Goal: Task Accomplishment & Management: Manage account settings

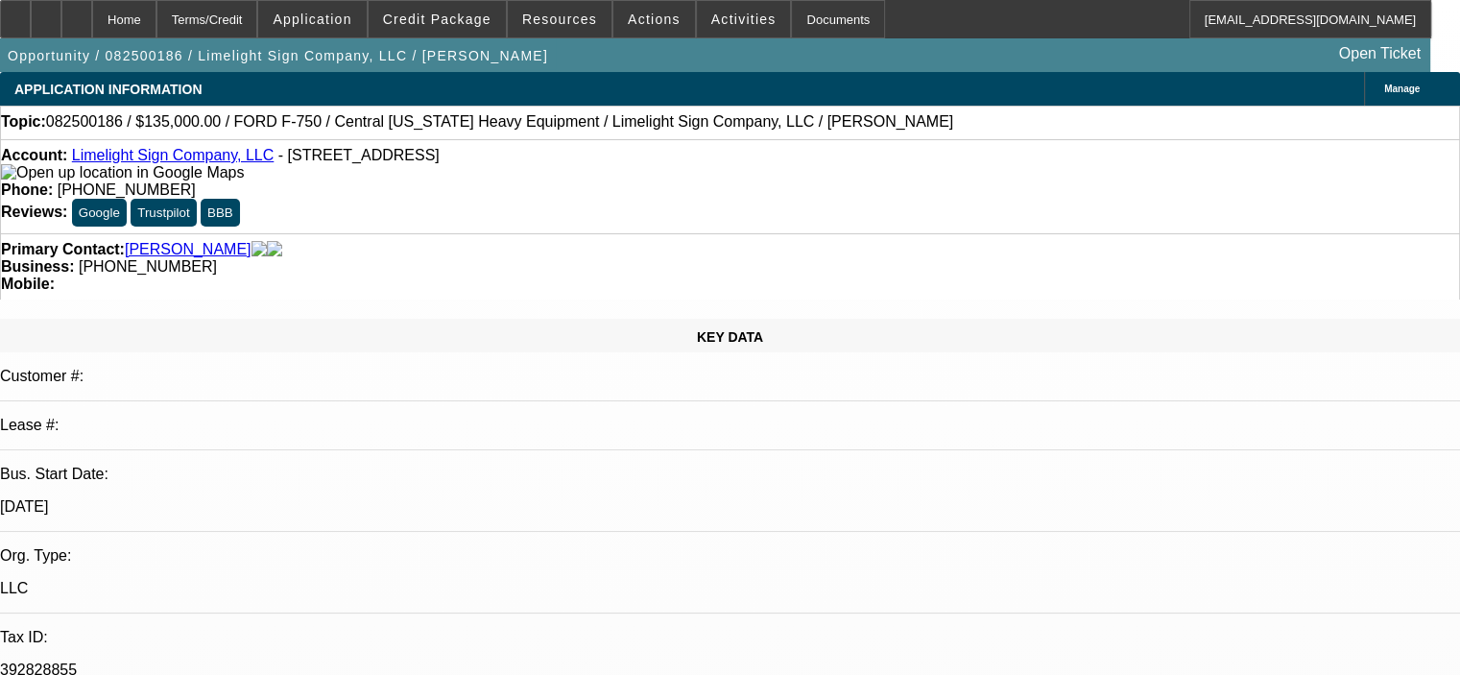
select select "0"
select select "2"
select select "0"
select select "0.15"
select select "2"
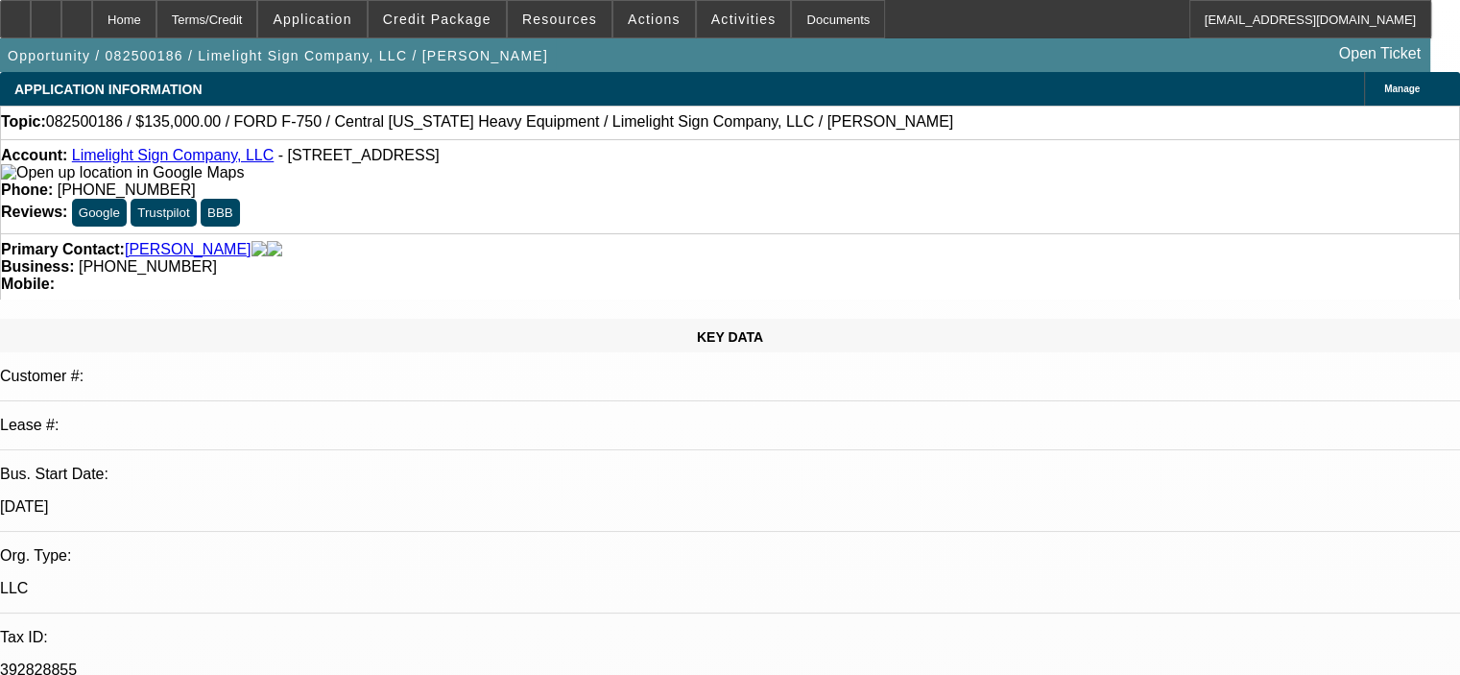
select select "0"
select select "2"
select select "0"
select select "0.15"
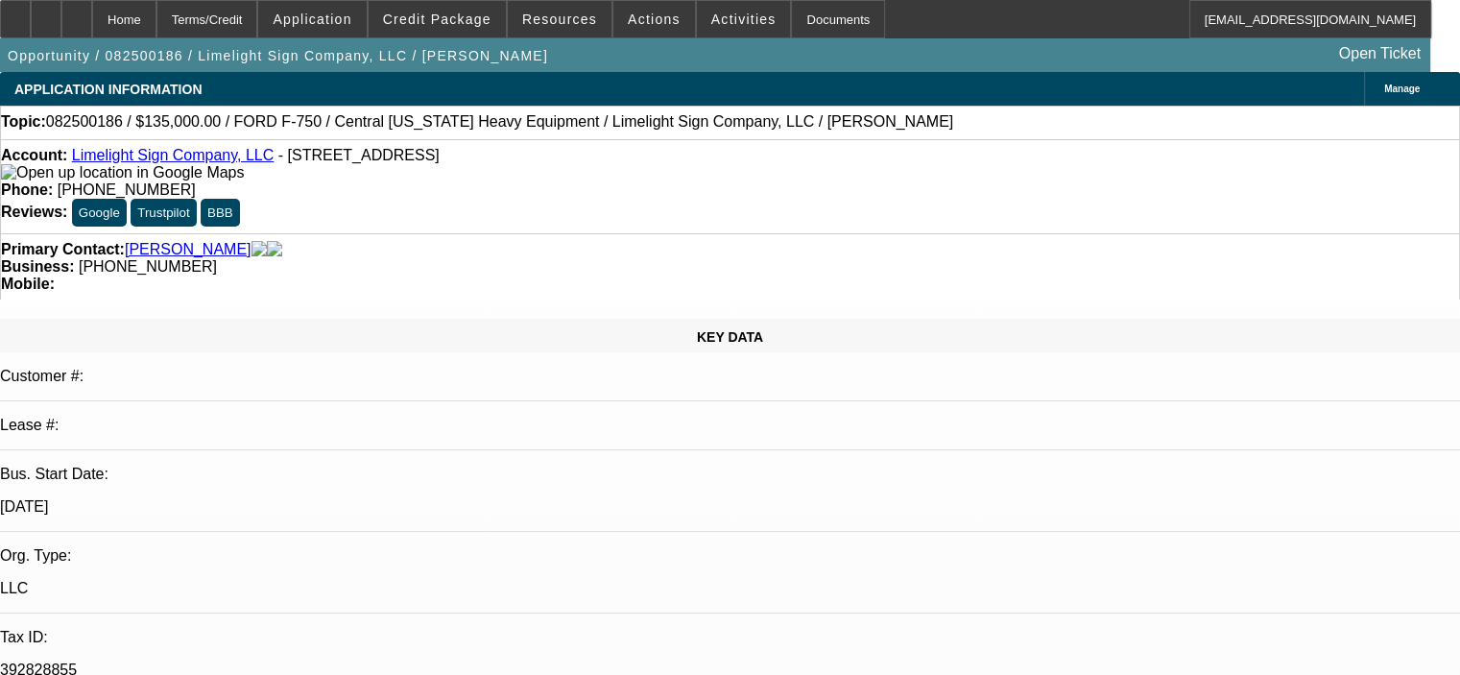
select select "2"
select select "0"
select select "1"
select select "2"
select select "6"
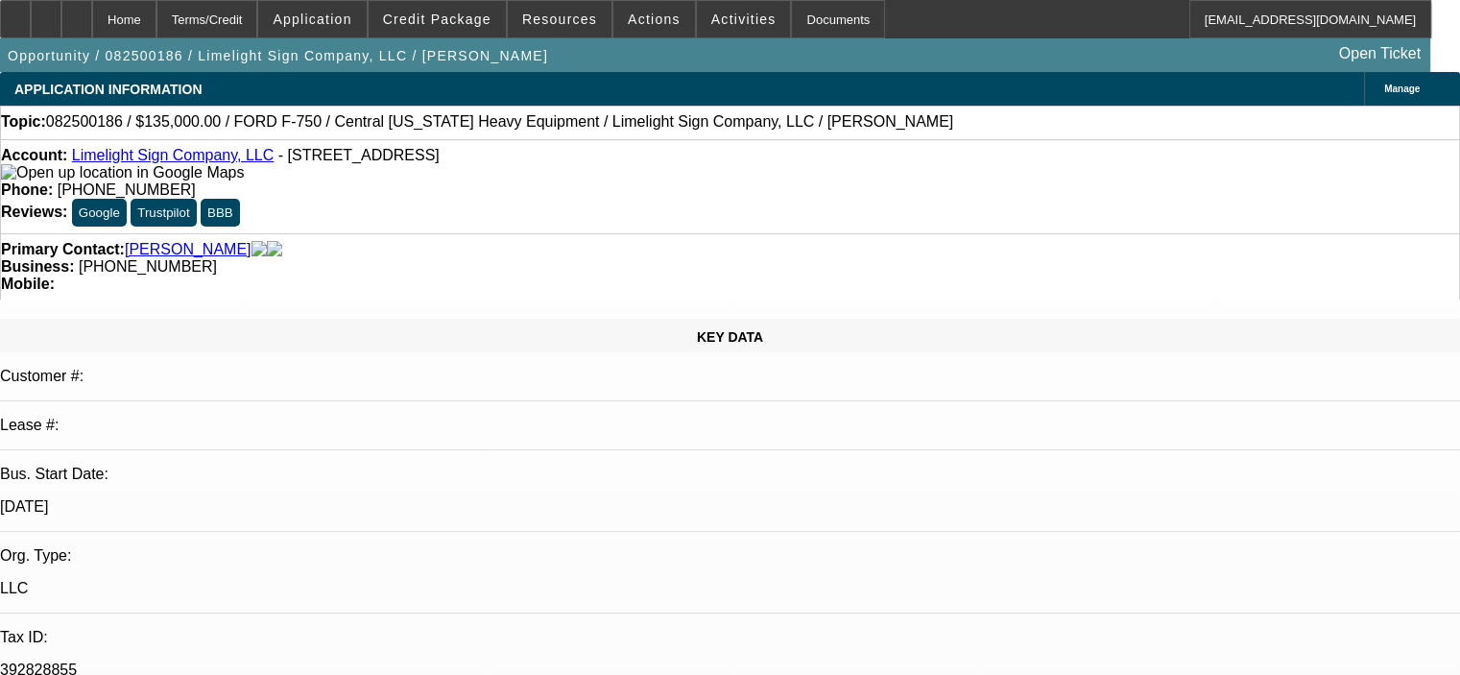
select select "1"
select select "2"
select select "6"
select select "1"
select select "2"
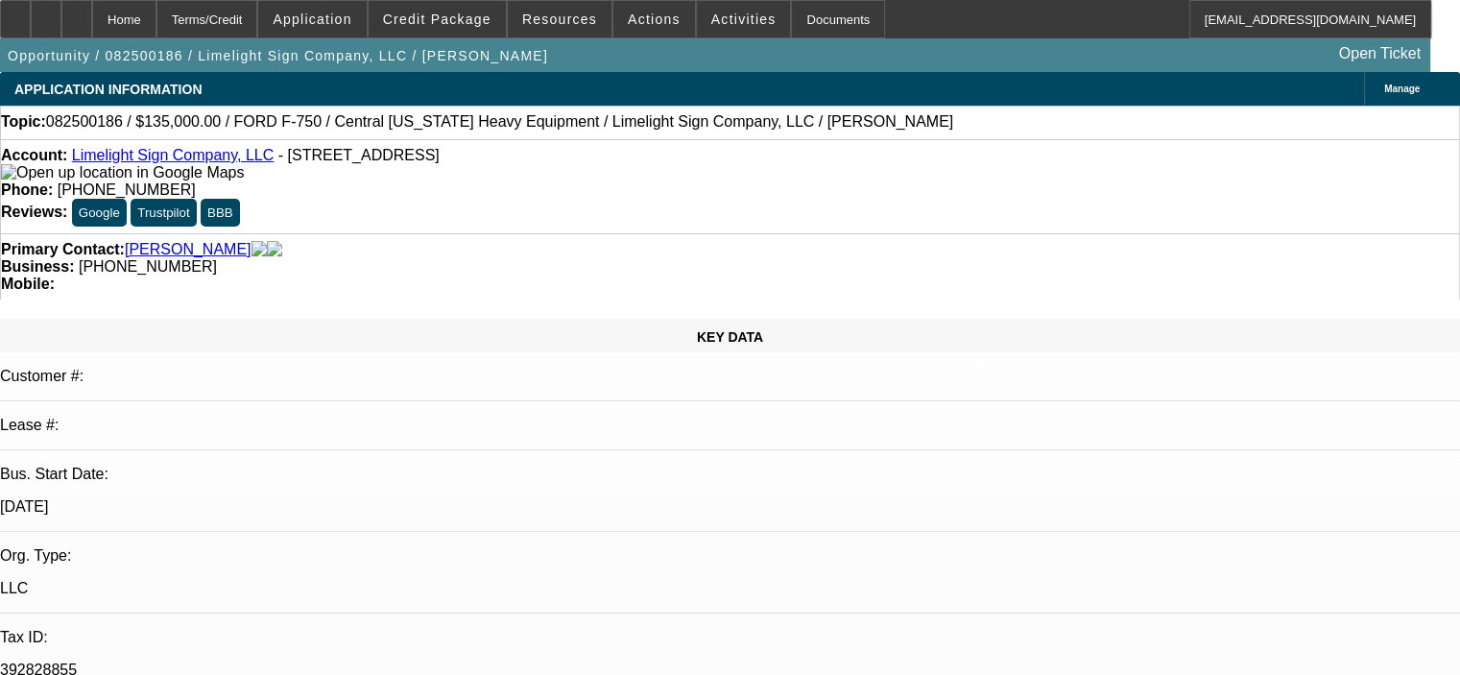
select select "6"
select select "1"
select select "2"
select select "6"
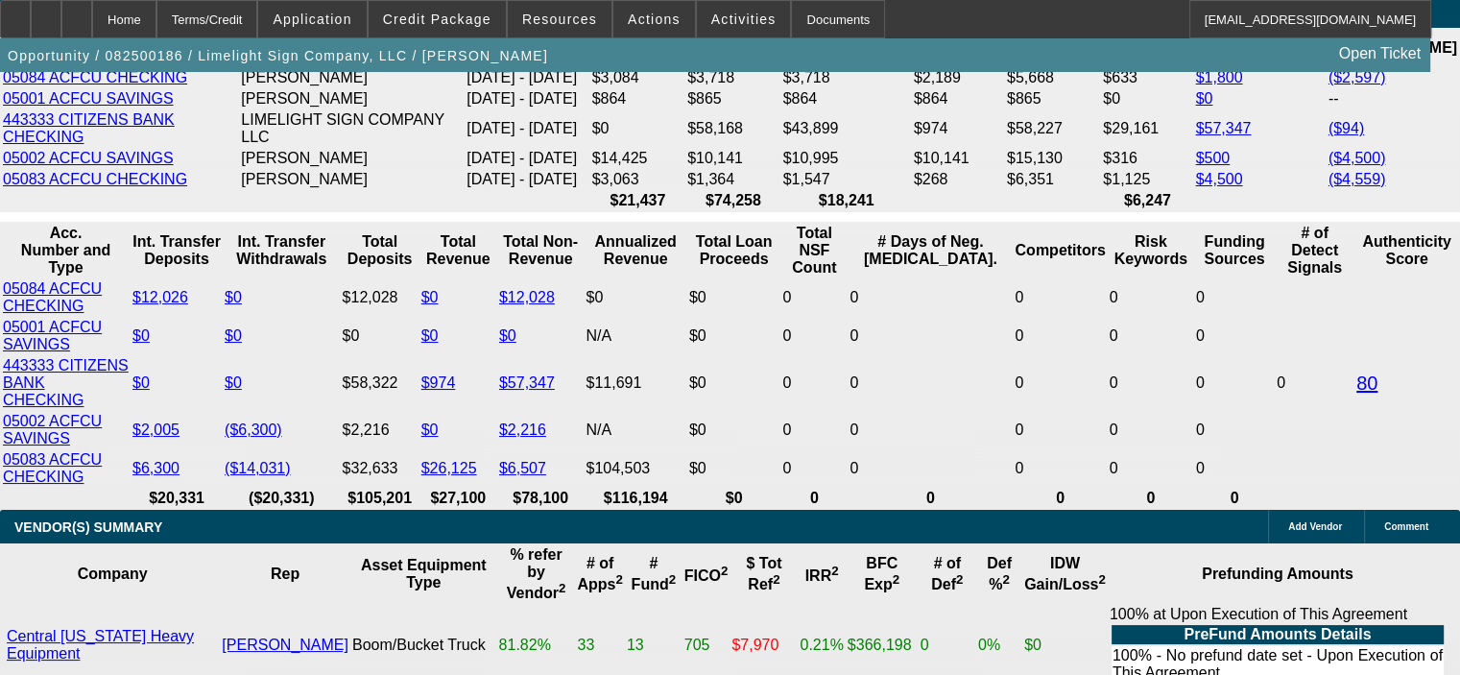
scroll to position [3410, 0]
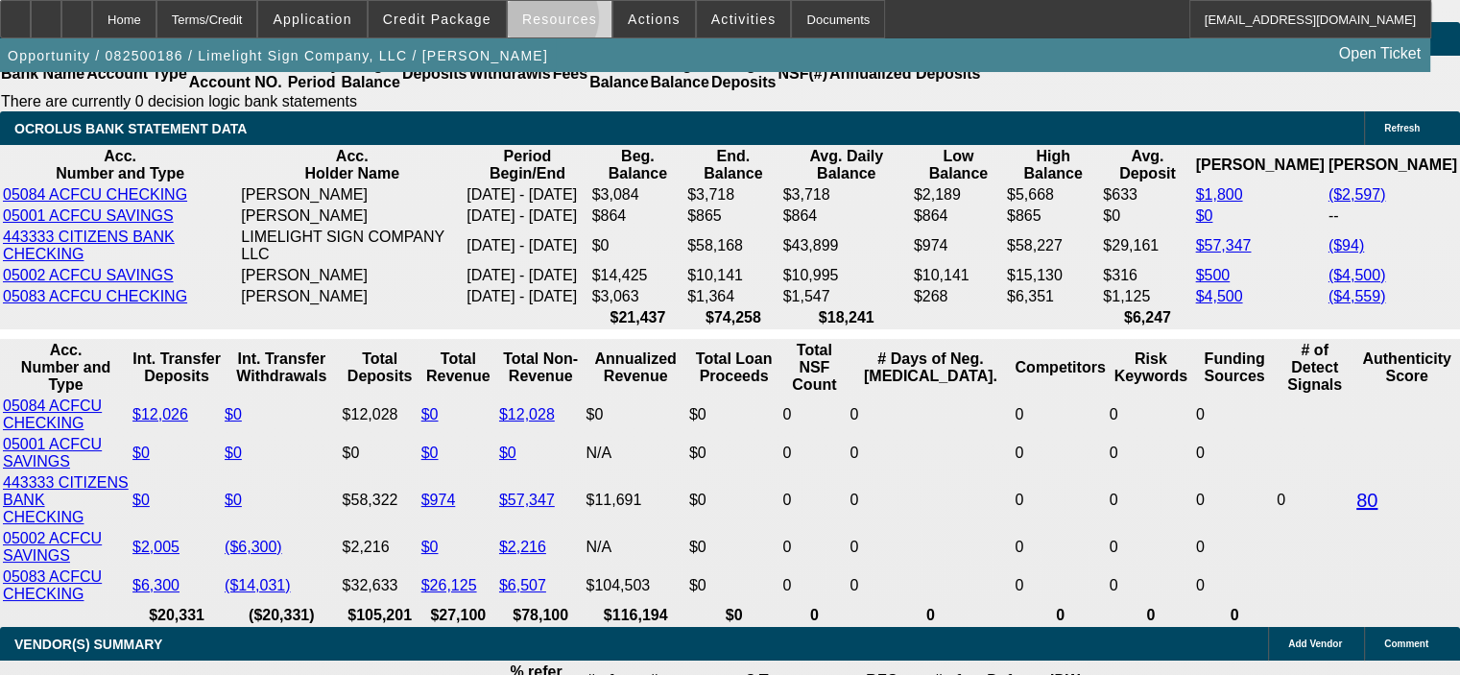
click at [549, 22] on span "Resources" at bounding box center [559, 19] width 75 height 15
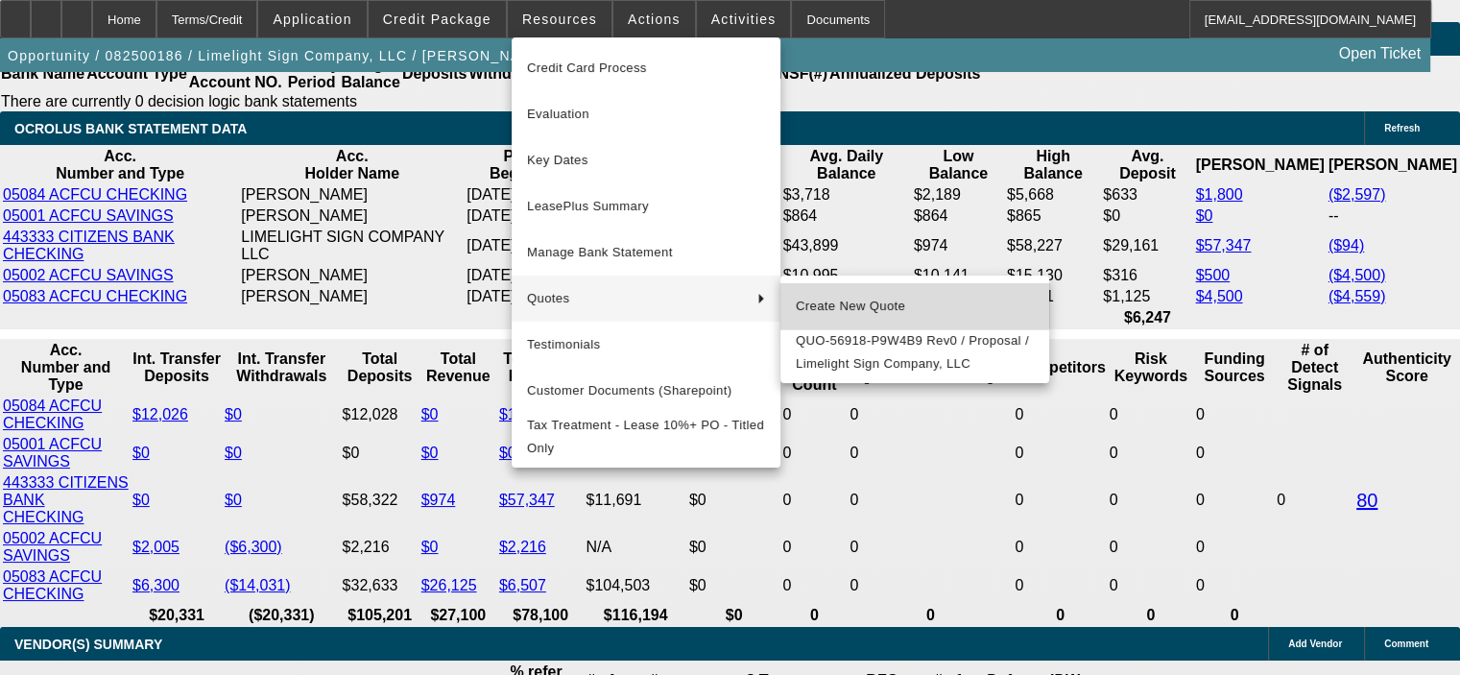
click at [911, 298] on span "Create New Quote" at bounding box center [915, 306] width 238 height 23
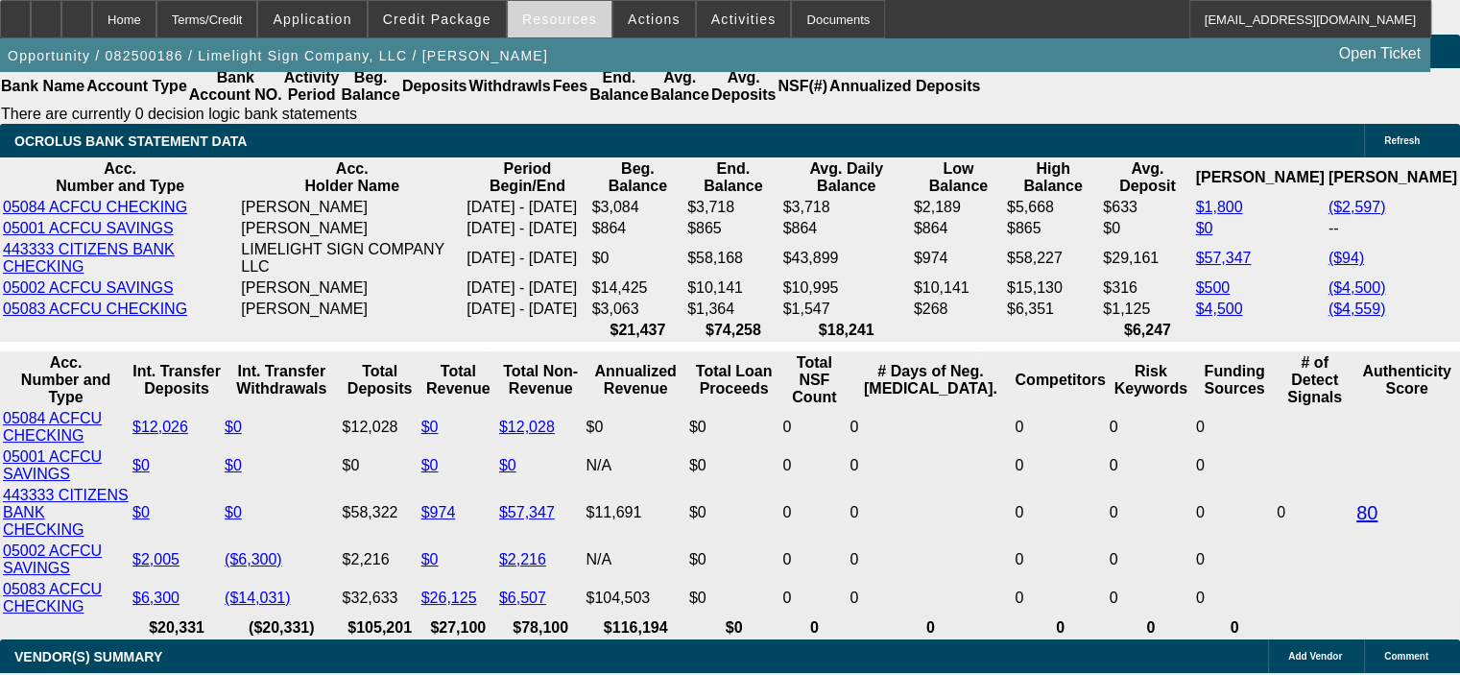
scroll to position [3314, 0]
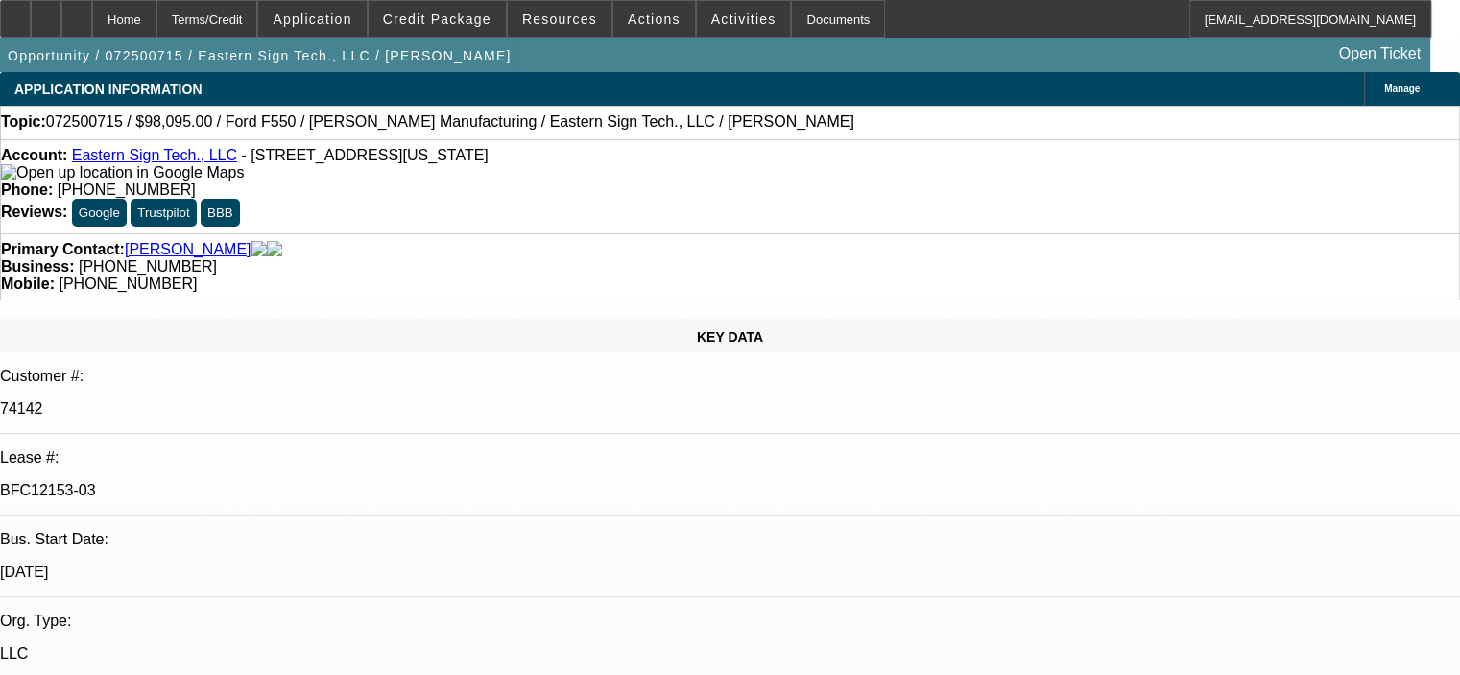
select select "0"
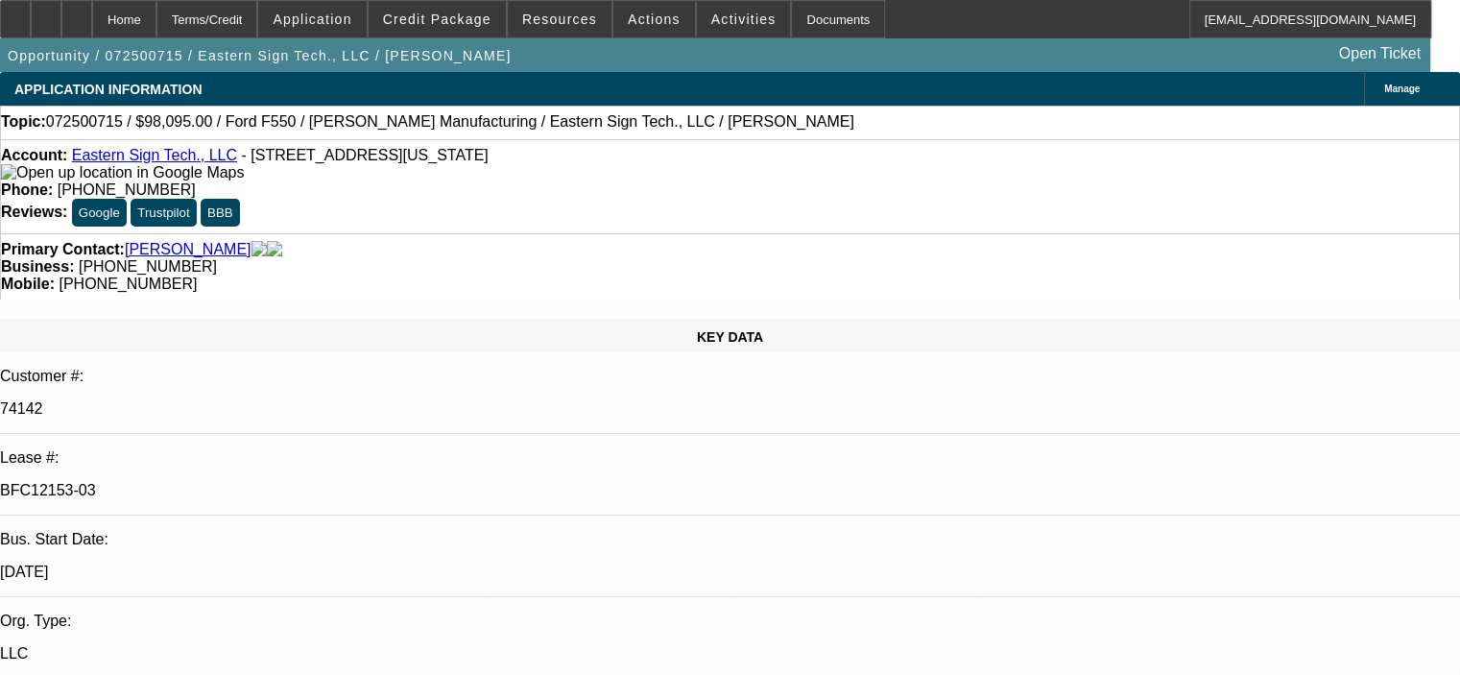
select select "0"
select select "1"
select select "6"
select select "1"
select select "6"
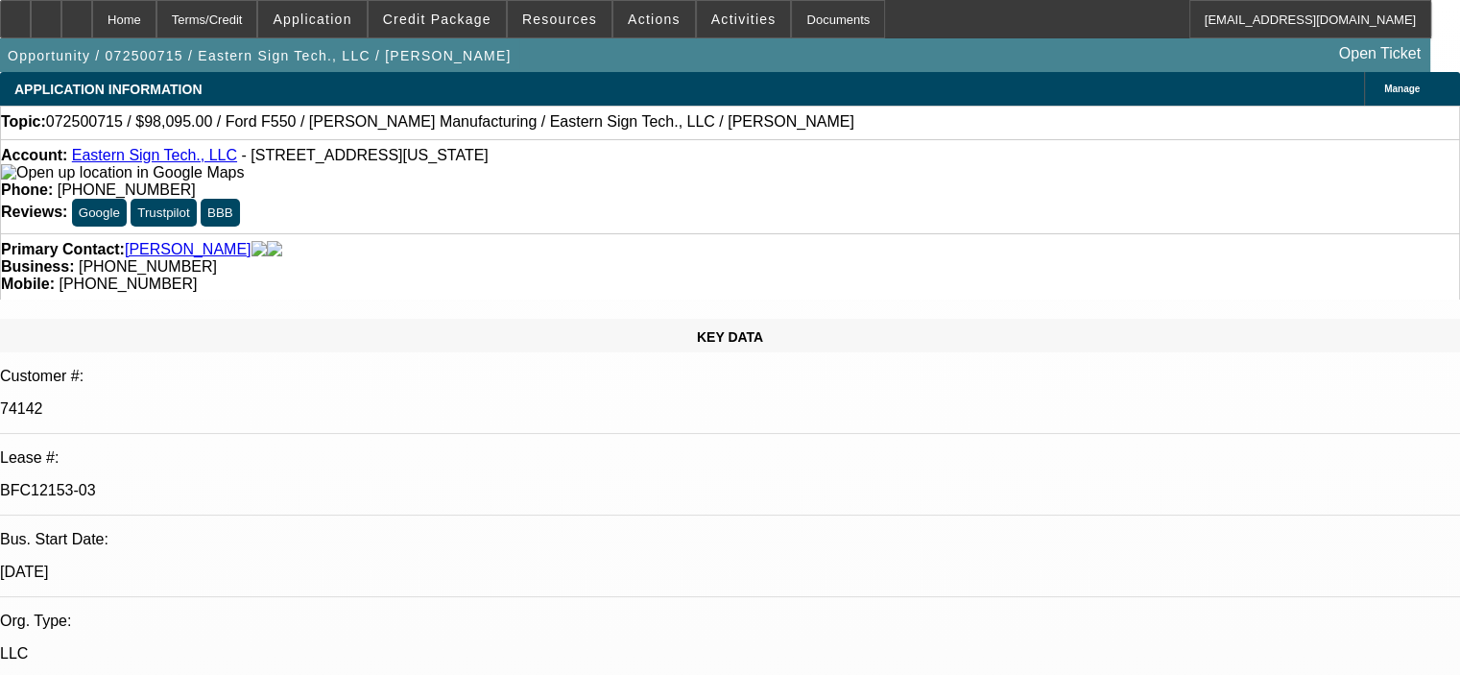
select select "1"
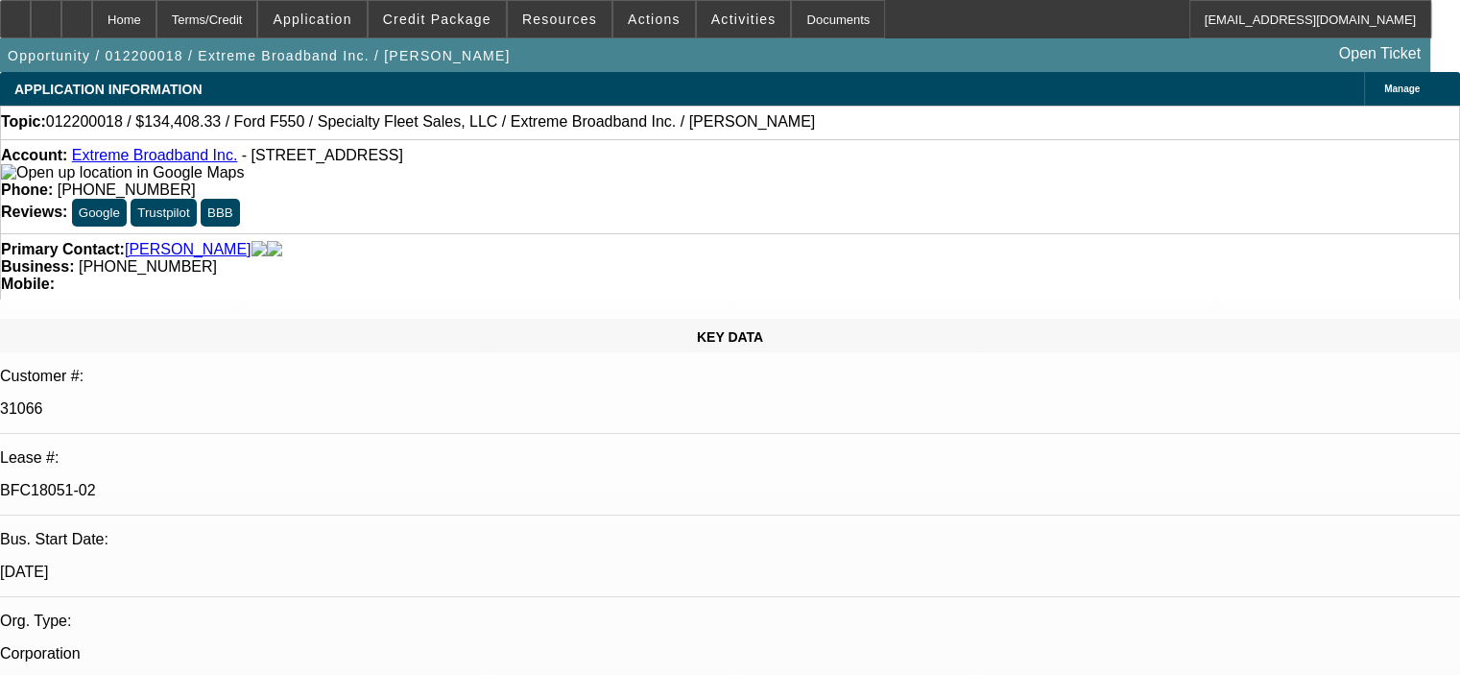
select select "0"
select select "6"
select select "0.2"
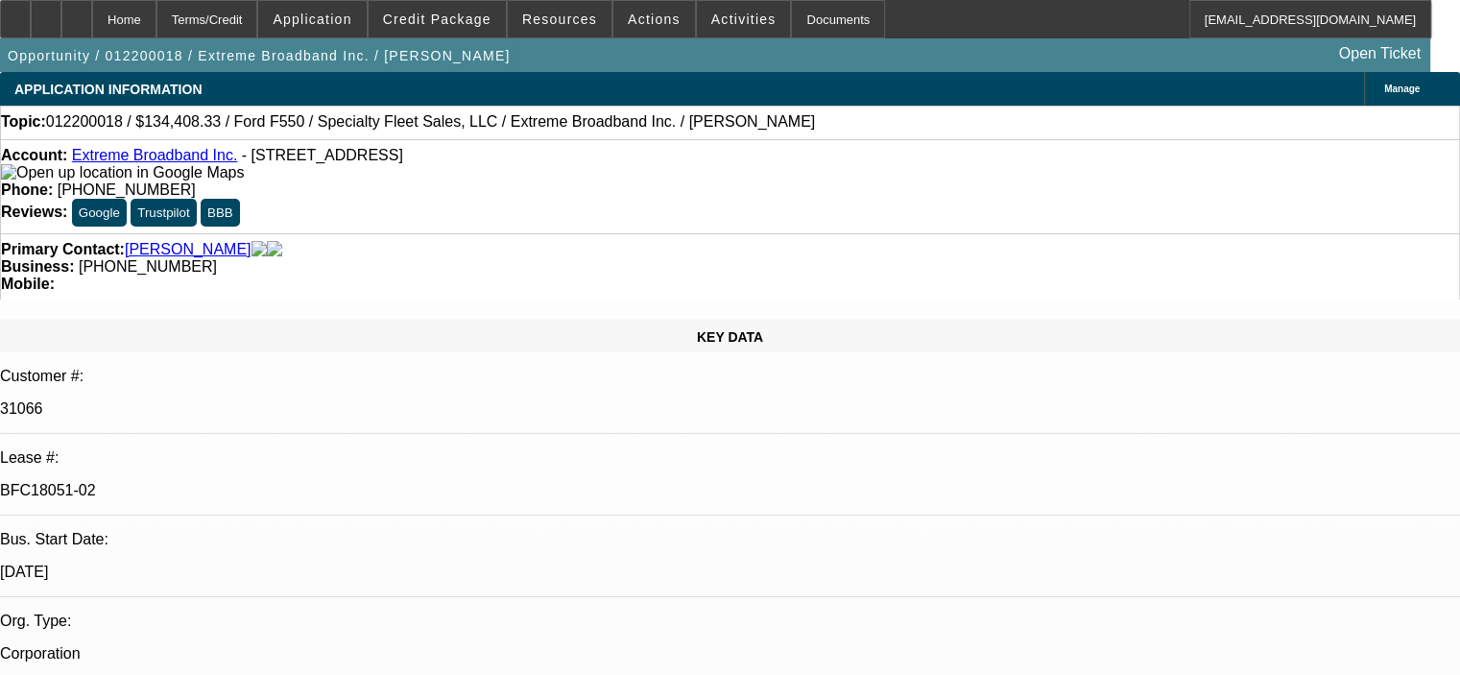
select select "0"
select select "6"
select select "0.2"
select select "0"
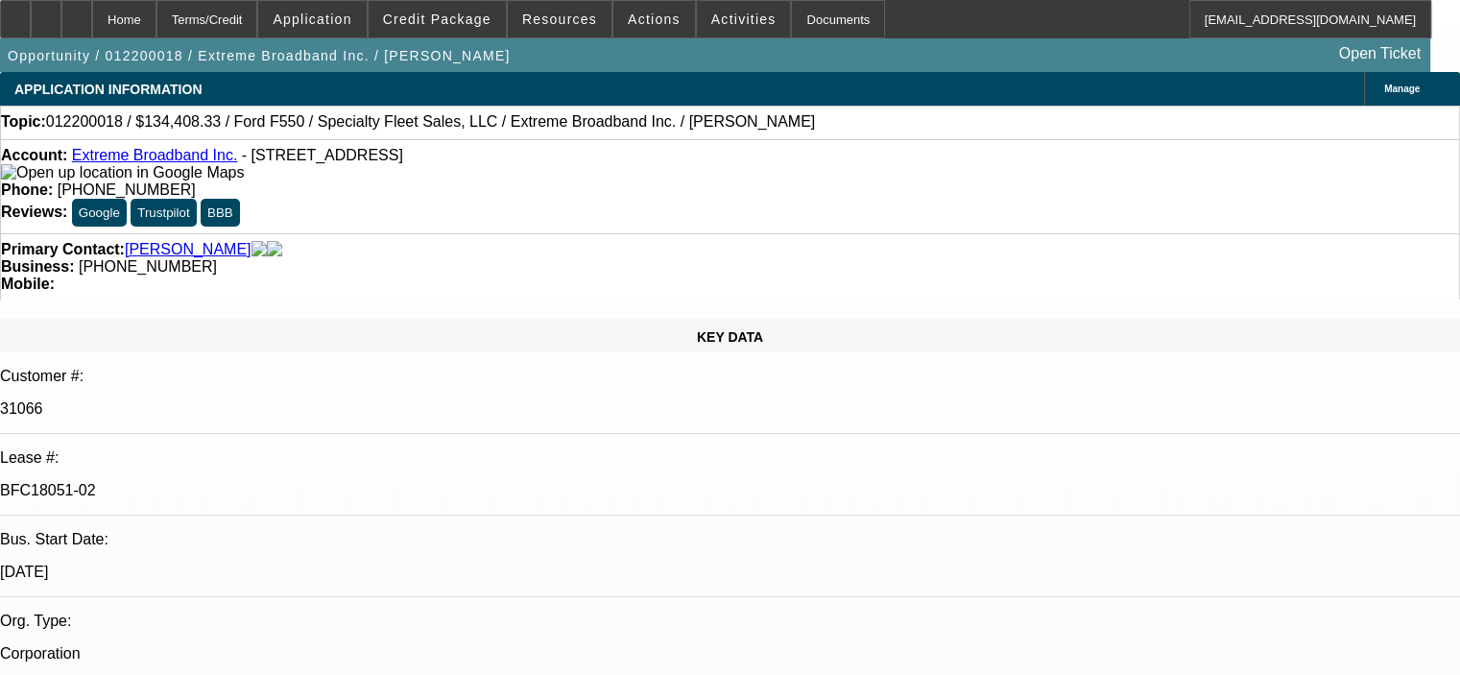
select select "0"
select select "6"
select select "0.2"
select select "0"
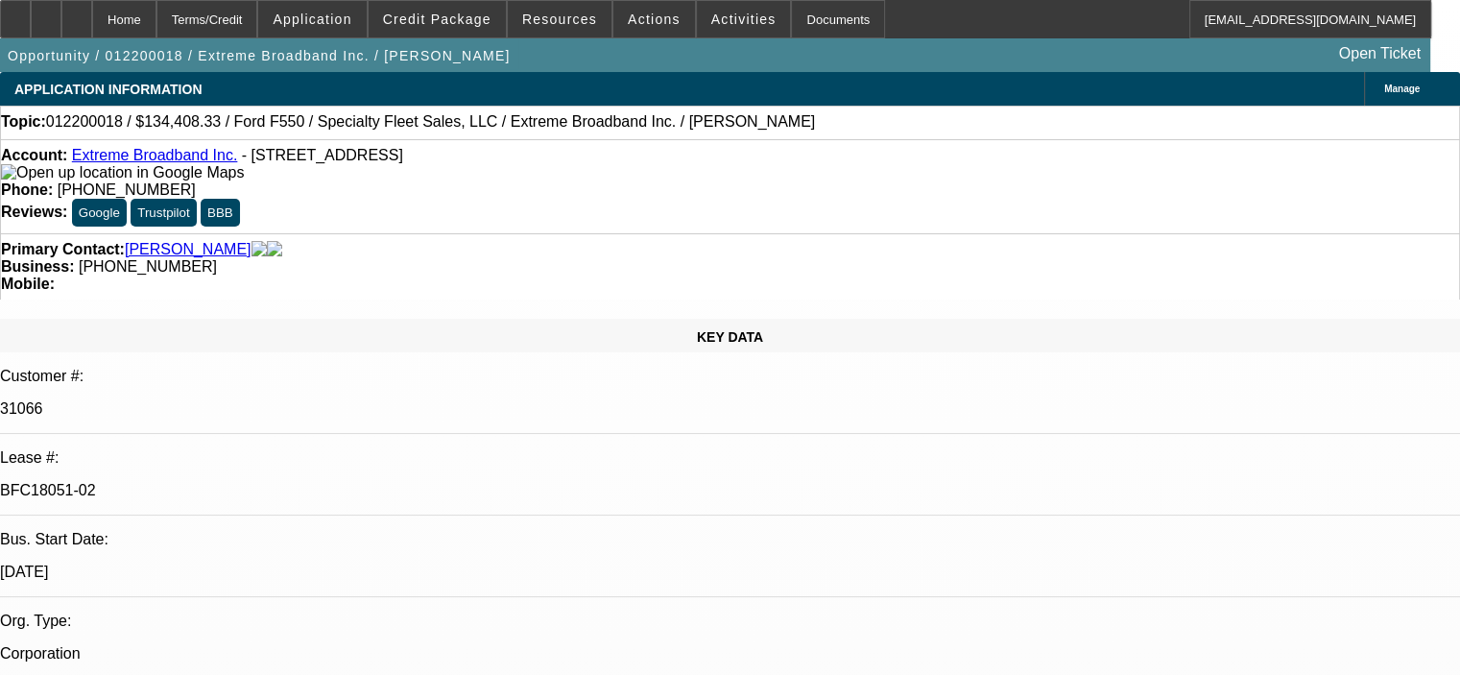
select select "6"
click at [357, 206] on div "Account: Extreme Broadband Inc. - [STREET_ADDRESS] Phone: [PHONE_NUMBER] Review…" at bounding box center [730, 186] width 1460 height 94
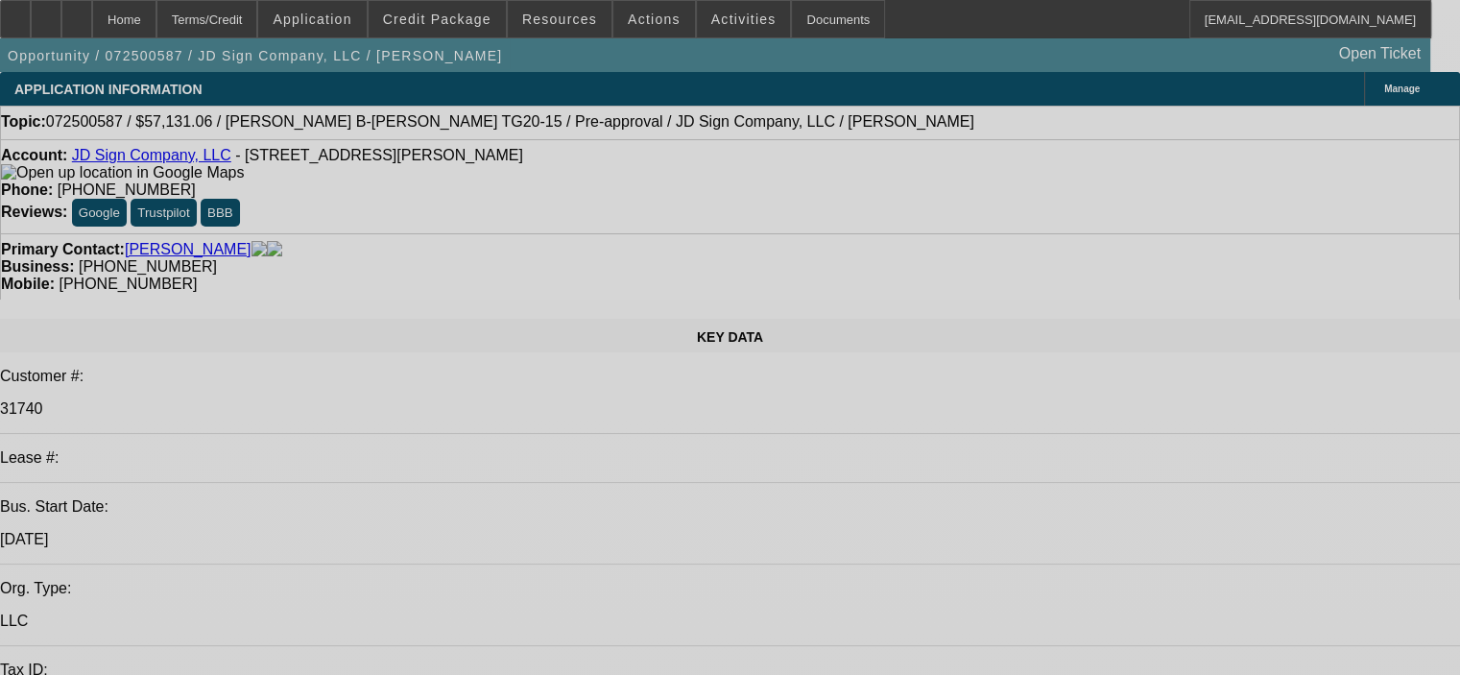
select select "0"
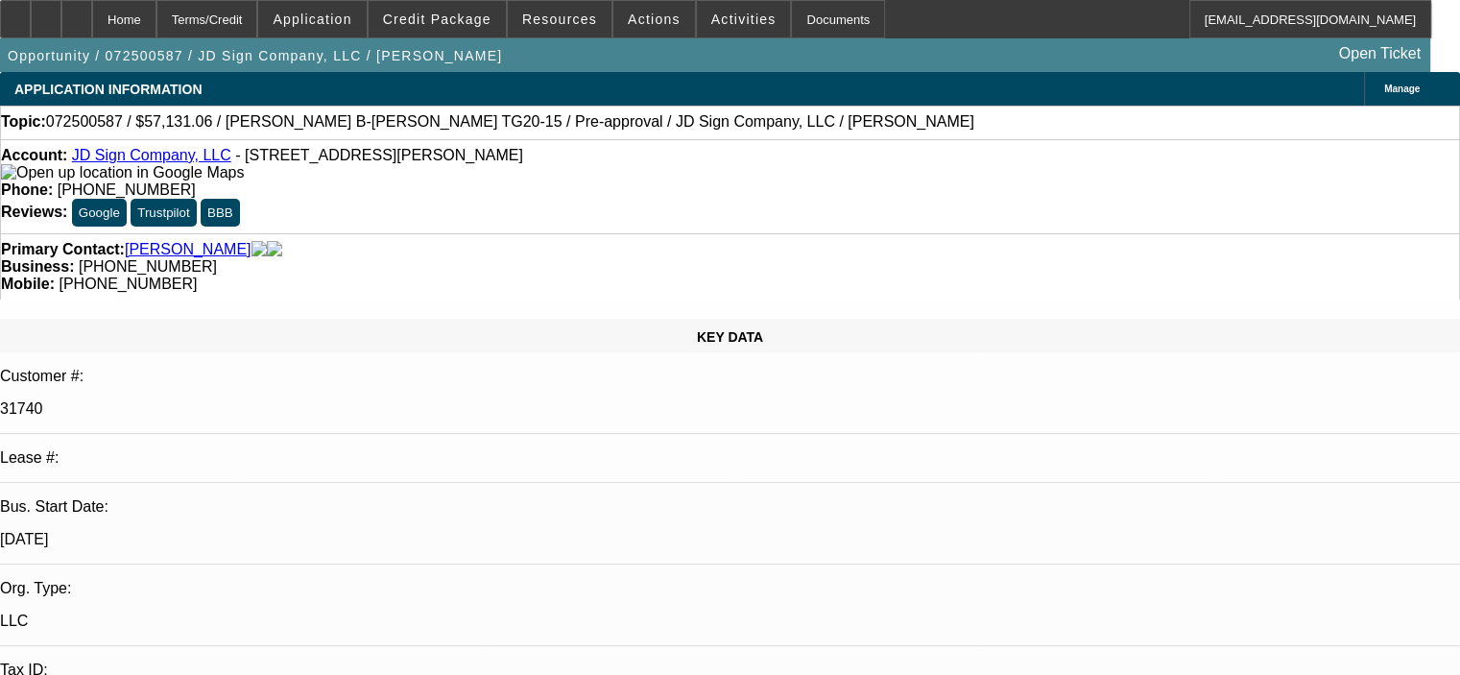
select select "0"
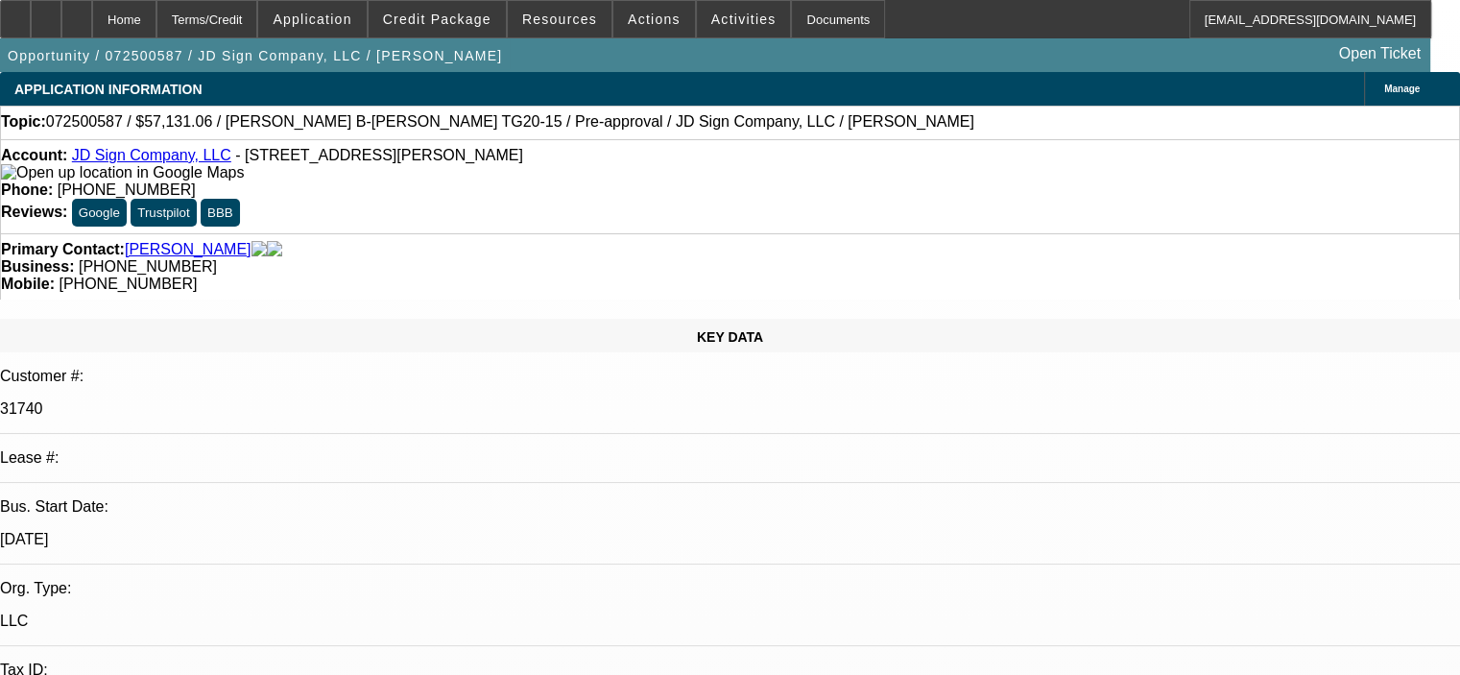
select select "0"
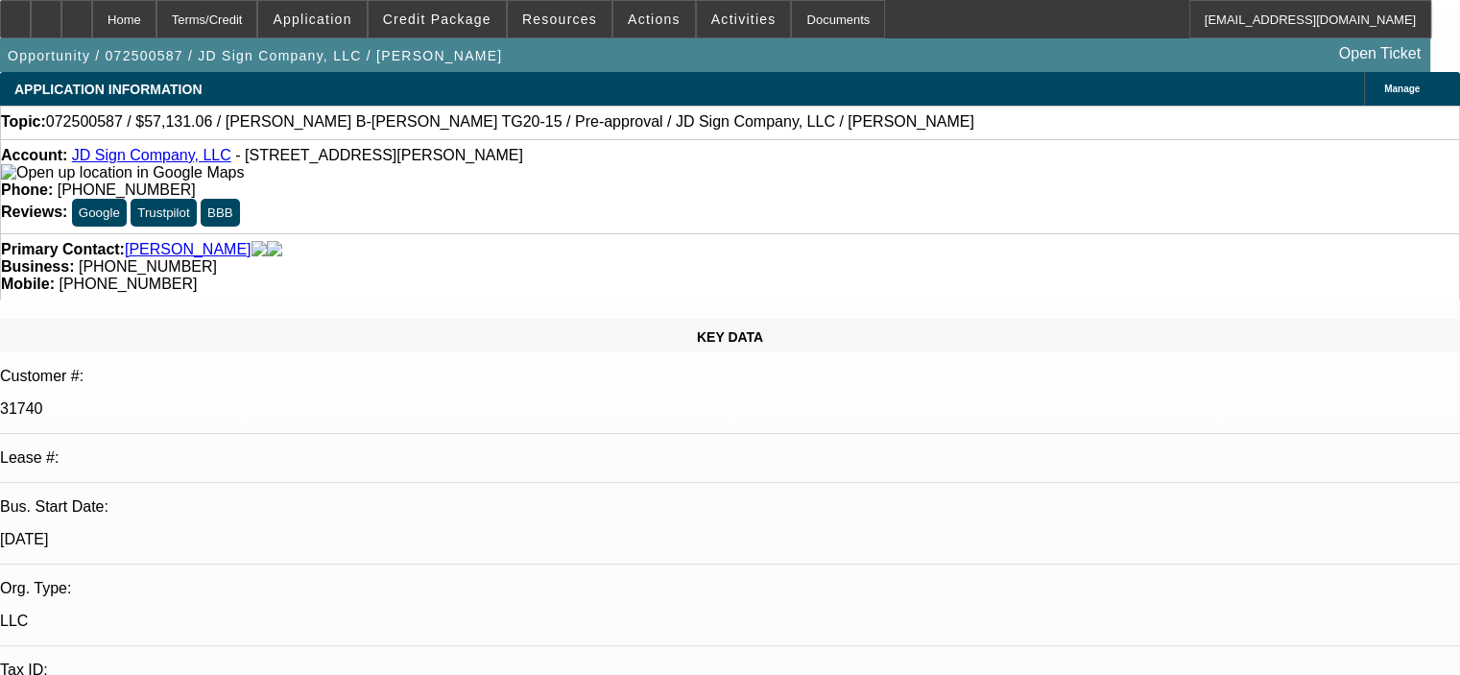
select select "0"
select select "1"
select select "6"
select select "1"
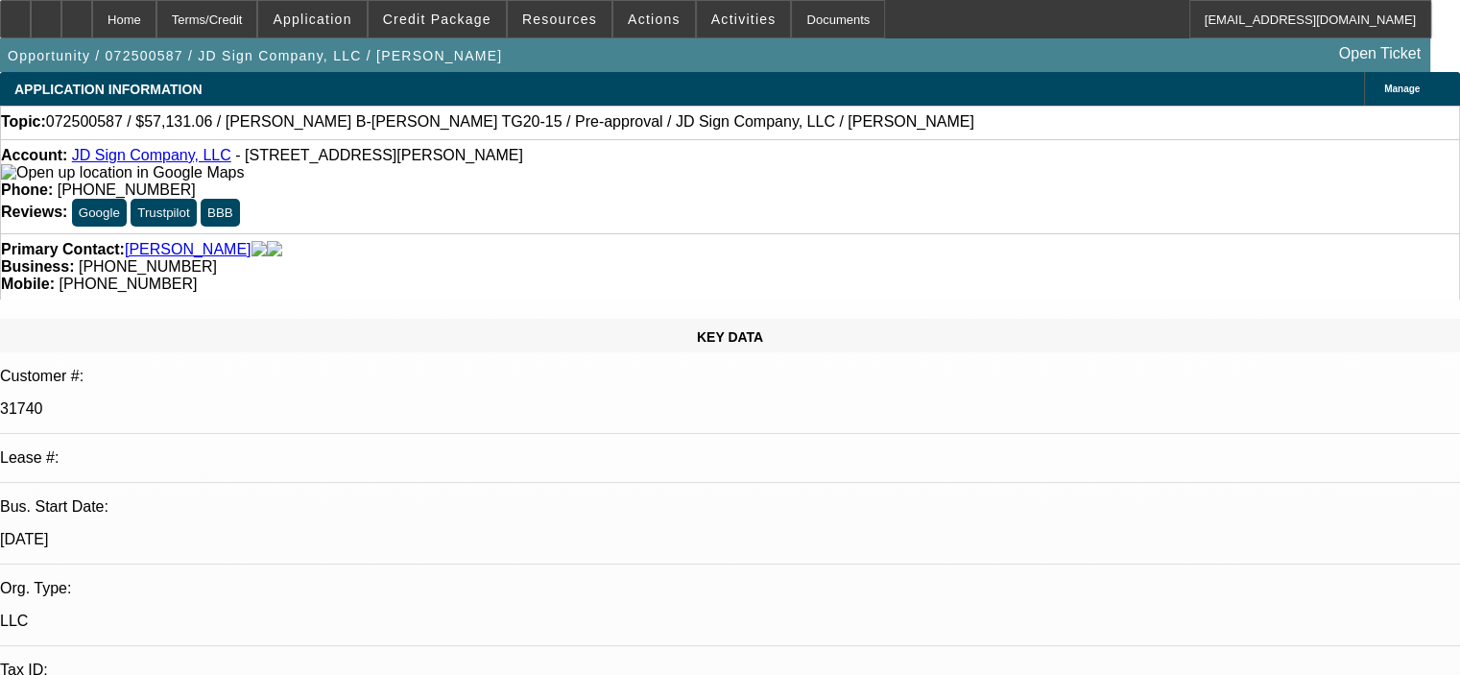
select select "1"
select select "6"
select select "1"
select select "6"
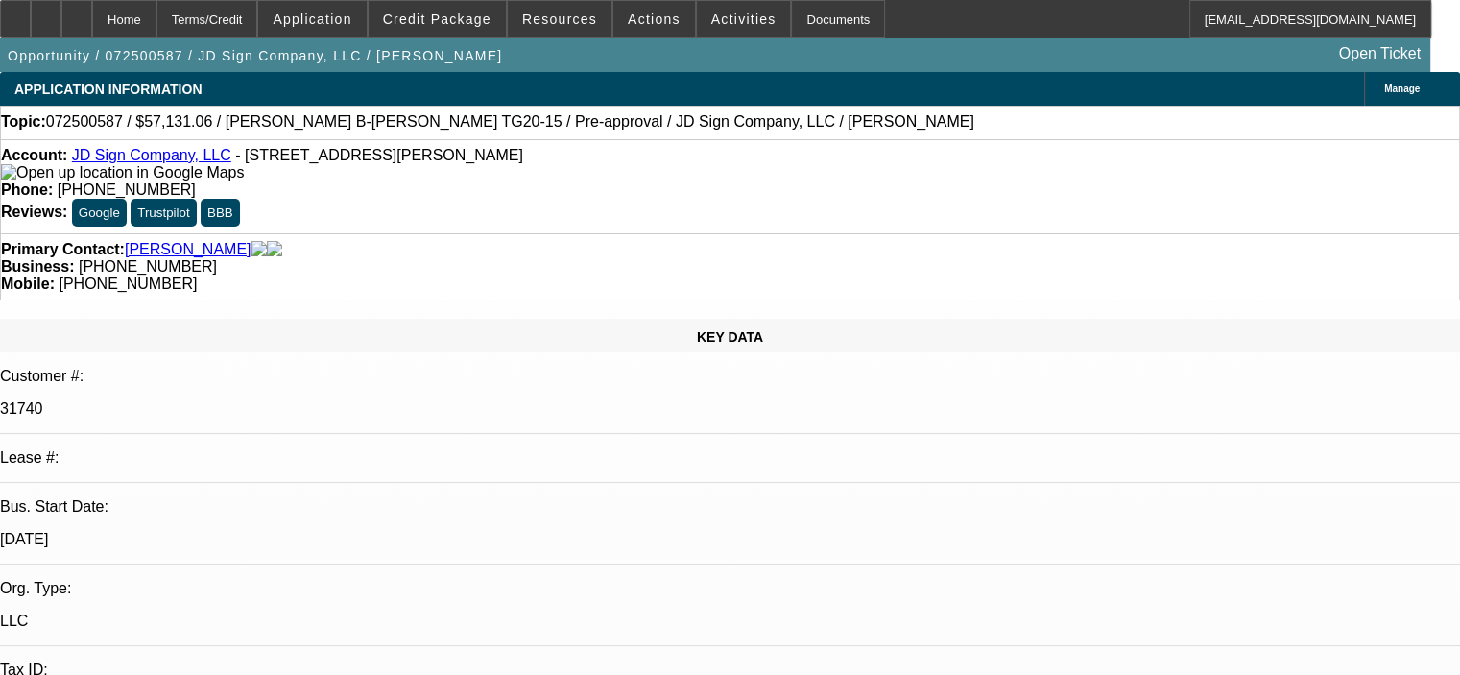
select select "1"
select select "6"
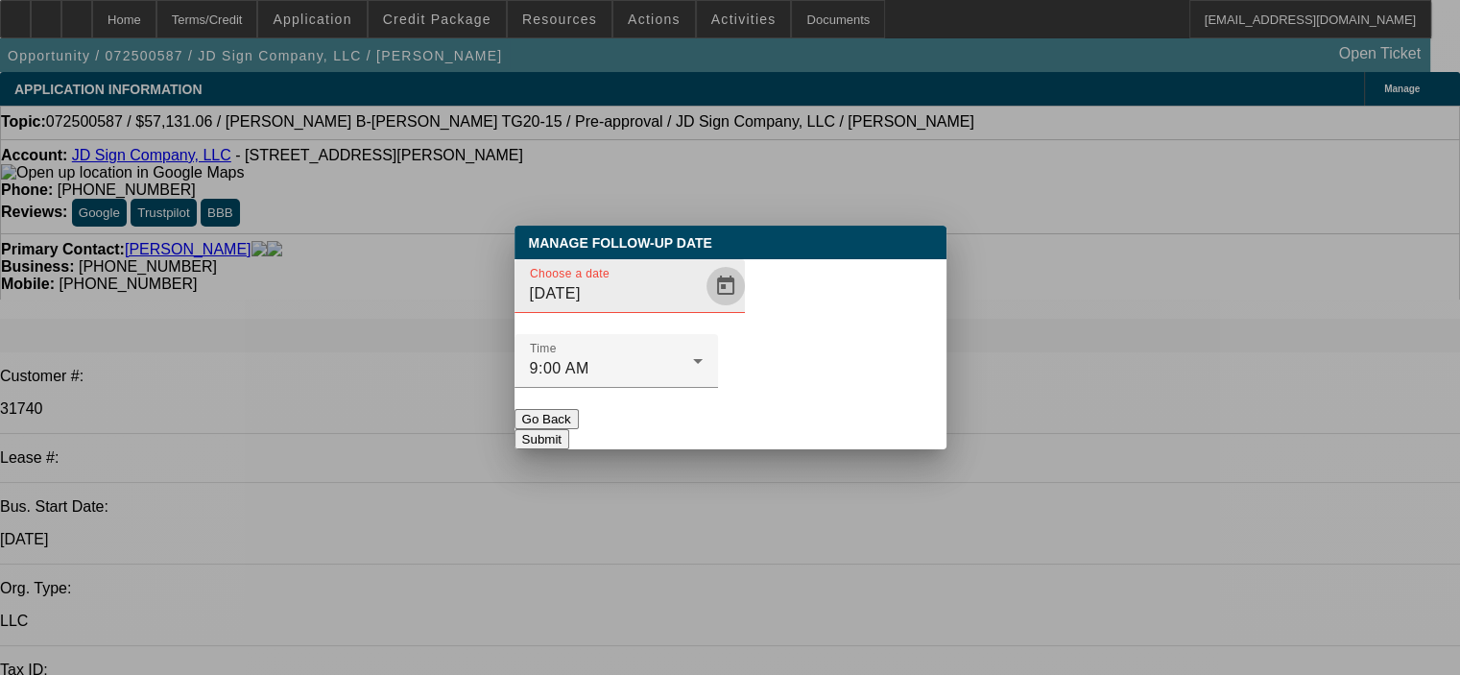
click at [703, 309] on span "Open calendar" at bounding box center [726, 286] width 46 height 46
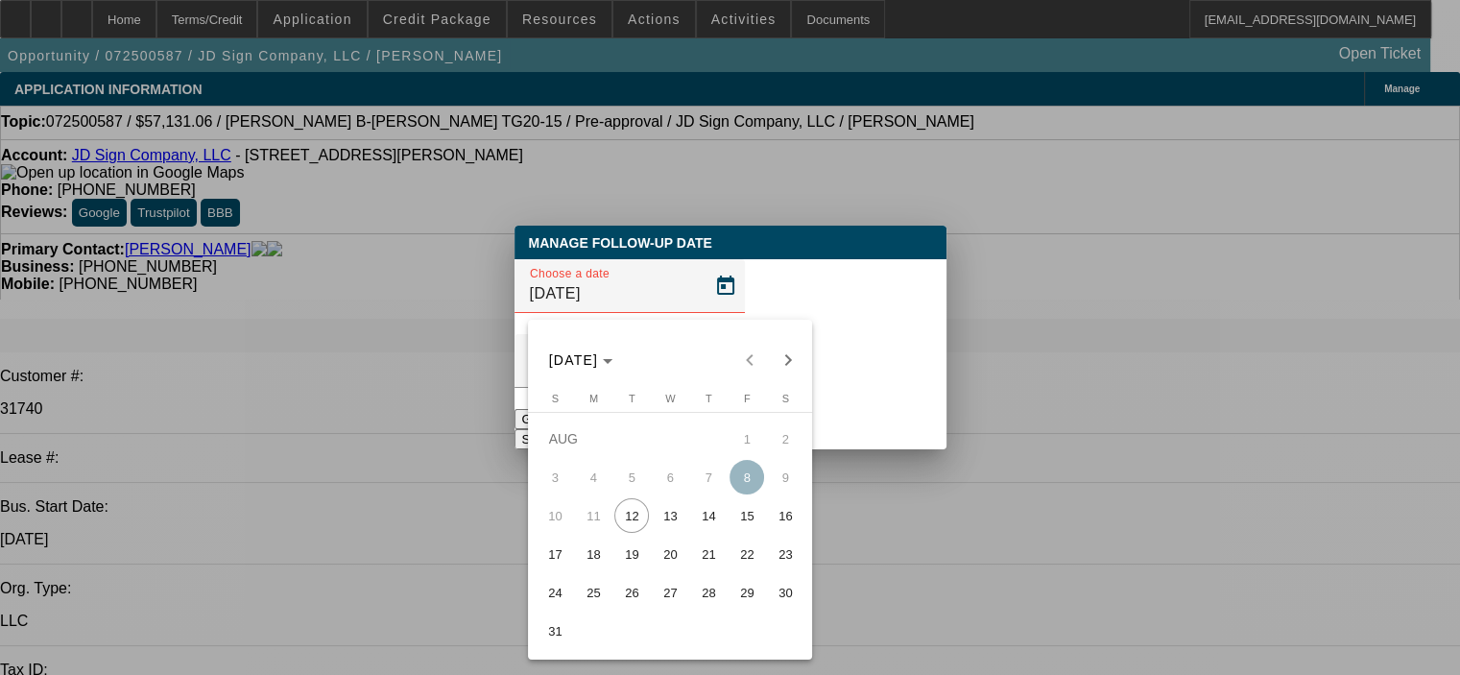
click at [629, 560] on span "19" at bounding box center [631, 554] width 35 height 35
type input "8/19/2025"
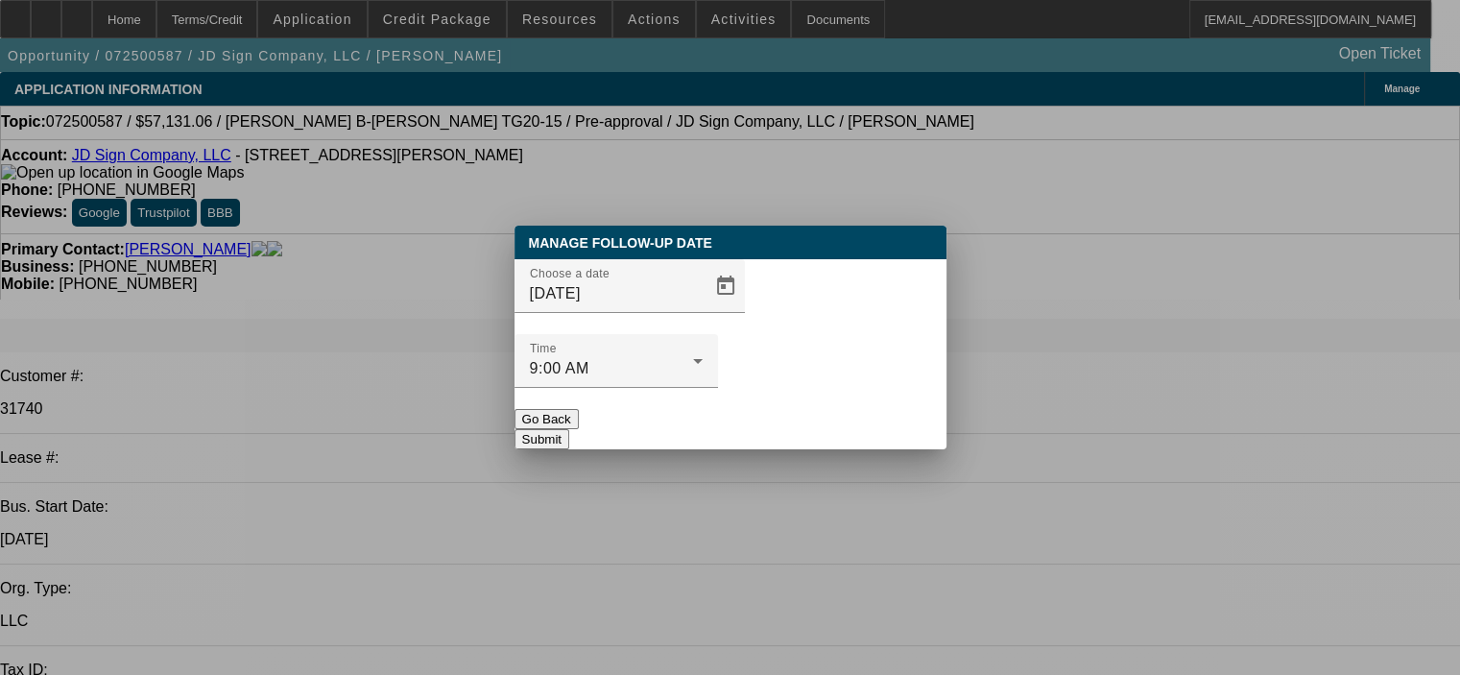
click at [569, 429] on button "Submit" at bounding box center [542, 439] width 55 height 20
